Goal: Find specific page/section: Find specific page/section

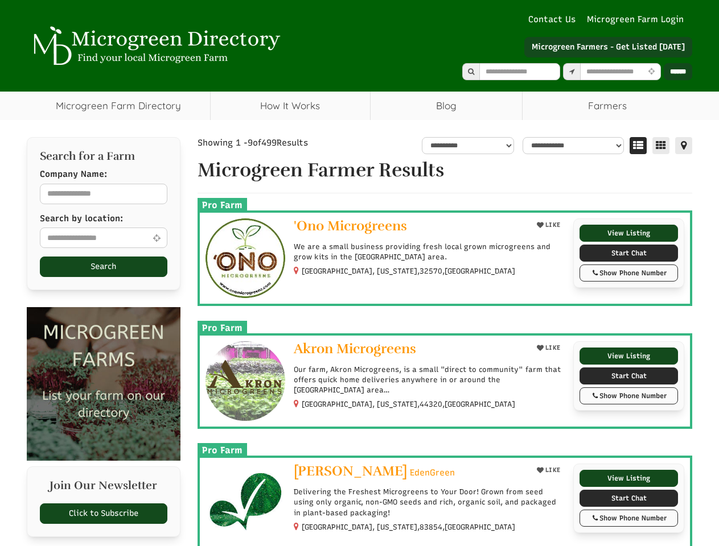
select select "Language Translate Widget"
click at [612, 72] on input "text" at bounding box center [620, 71] width 81 height 17
click at [650, 72] on icon at bounding box center [651, 71] width 12 height 7
click at [643, 146] on icon at bounding box center [637, 145] width 17 height 17
click at [665, 146] on icon at bounding box center [660, 145] width 17 height 17
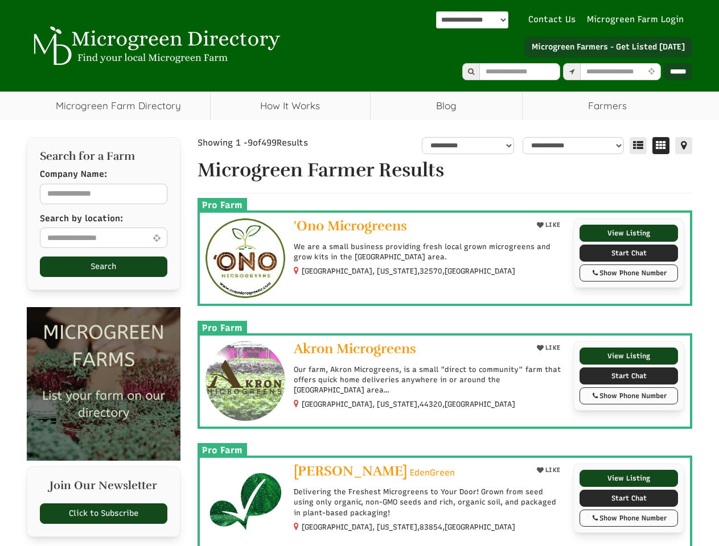
click at [688, 146] on icon at bounding box center [683, 145] width 17 height 17
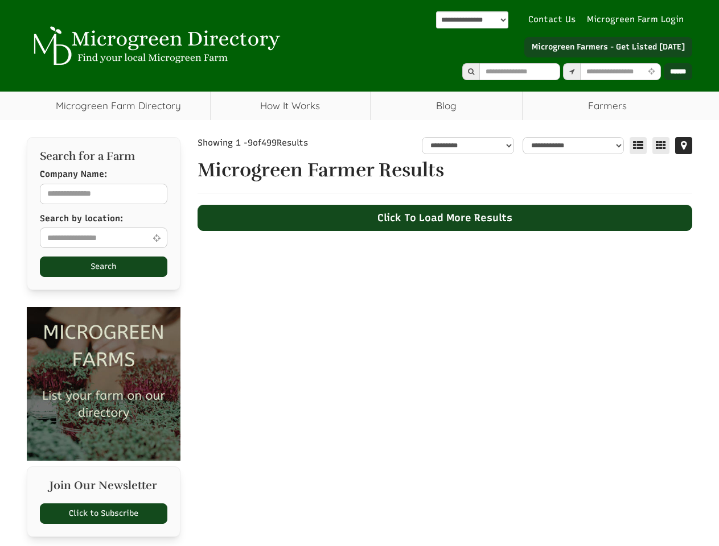
click at [632, 273] on div at bounding box center [444, 396] width 495 height 285
click at [632, 397] on div at bounding box center [444, 396] width 495 height 285
click at [632, 521] on div at bounding box center [444, 396] width 495 height 285
click at [100, 238] on input "text" at bounding box center [103, 238] width 127 height 20
click at [155, 238] on icon at bounding box center [156, 238] width 13 height 9
